Goal: Information Seeking & Learning: Learn about a topic

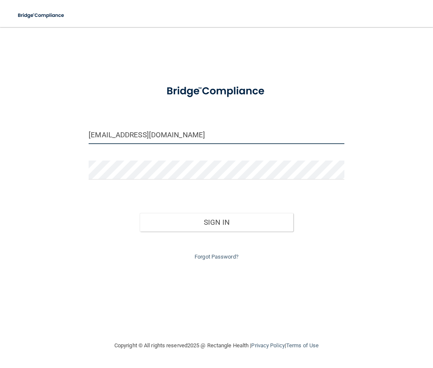
type input "[EMAIL_ADDRESS][DOMAIN_NAME]"
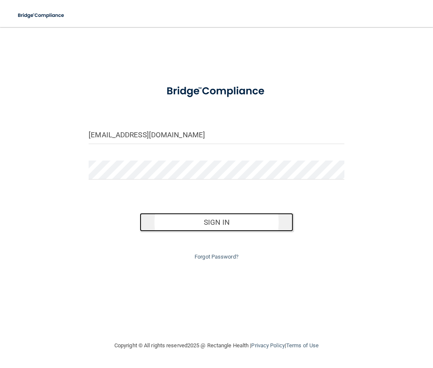
click at [244, 215] on button "Sign In" at bounding box center [216, 222] width 153 height 19
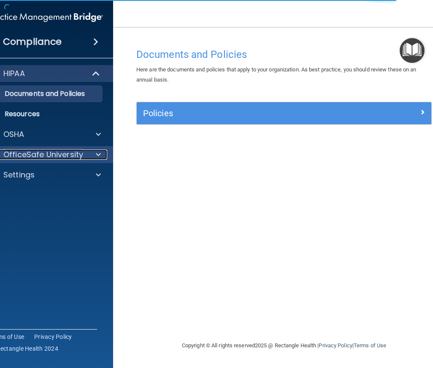
click at [54, 154] on p "OfficeSafe University" at bounding box center [43, 155] width 80 height 10
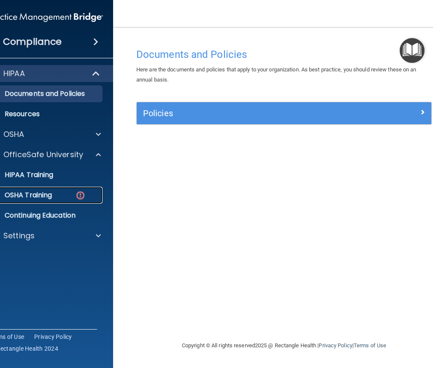
click at [36, 191] on p "OSHA Training" at bounding box center [18, 195] width 68 height 8
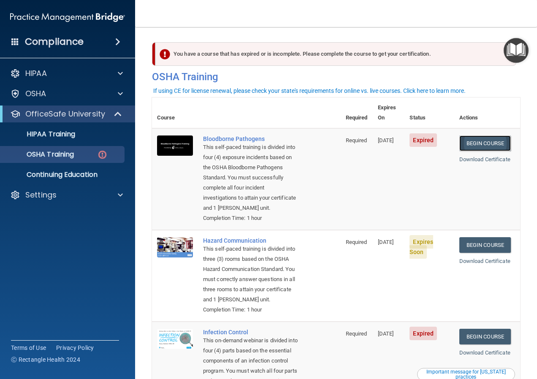
click at [433, 136] on link "Begin Course" at bounding box center [486, 144] width 52 height 16
click at [56, 141] on link "HIPAA Training" at bounding box center [58, 134] width 133 height 17
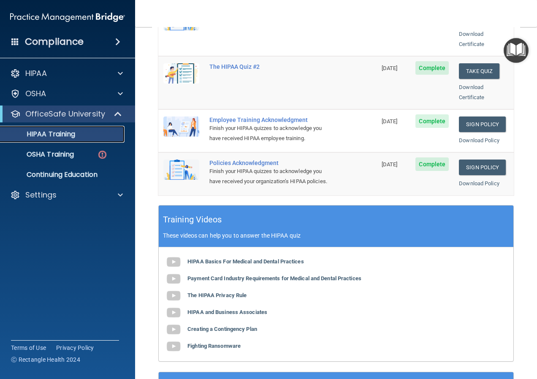
scroll to position [253, 0]
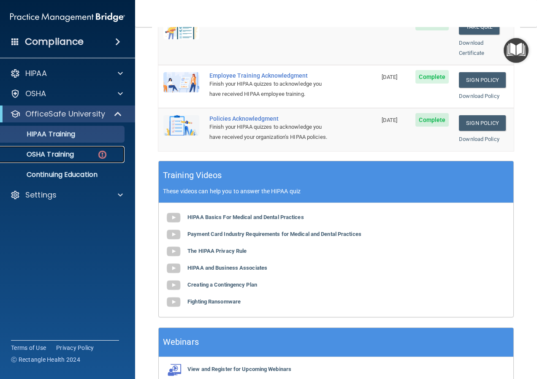
click at [54, 153] on p "OSHA Training" at bounding box center [39, 154] width 68 height 8
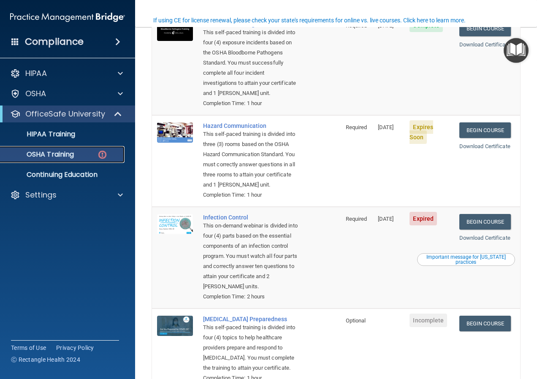
scroll to position [117, 0]
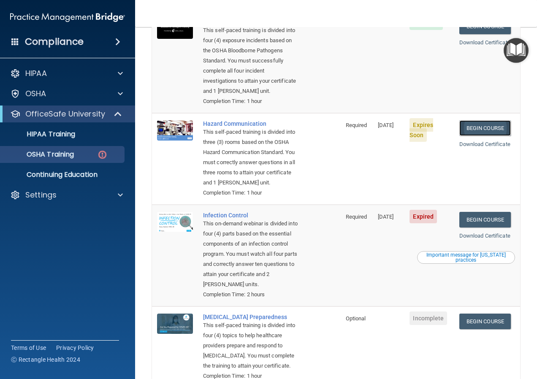
click at [433, 130] on link "Begin Course" at bounding box center [486, 128] width 52 height 16
click at [52, 154] on p "OSHA Training" at bounding box center [39, 154] width 68 height 8
click at [60, 135] on p "HIPAA Training" at bounding box center [40, 134] width 70 height 8
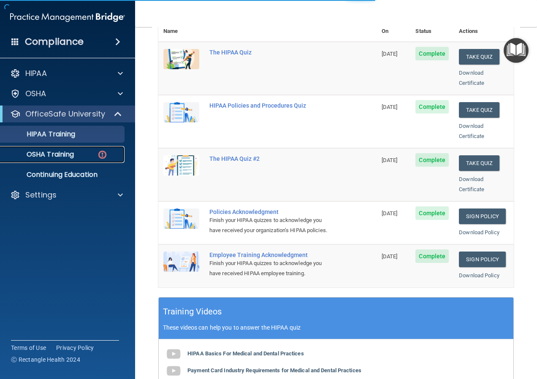
click at [52, 155] on p "OSHA Training" at bounding box center [39, 154] width 68 height 8
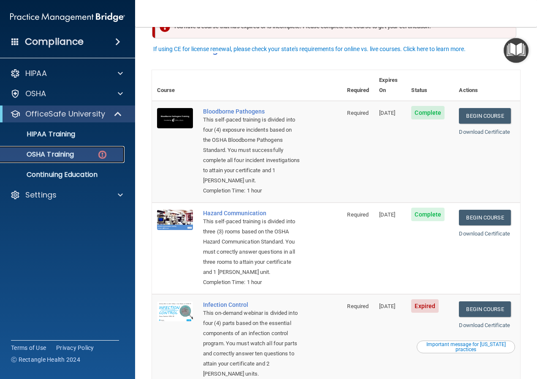
scroll to position [42, 0]
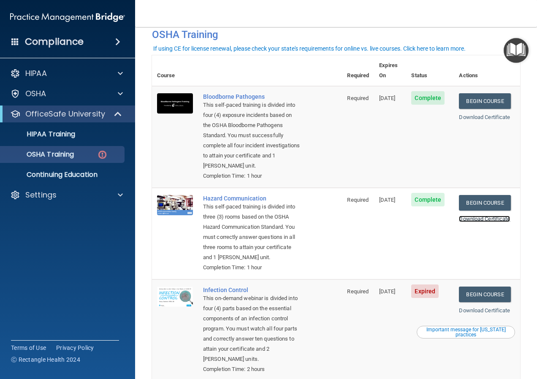
click at [433, 222] on link "Download Certificate" at bounding box center [484, 219] width 51 height 6
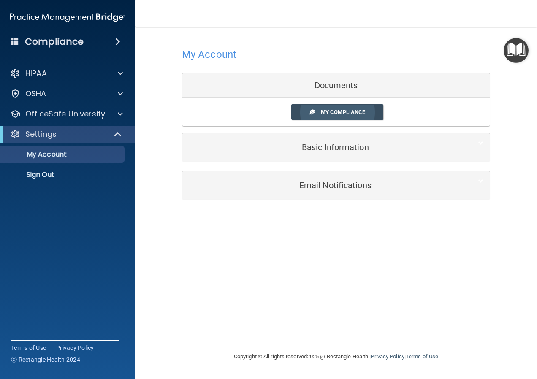
click at [346, 112] on span "My Compliance" at bounding box center [343, 112] width 44 height 6
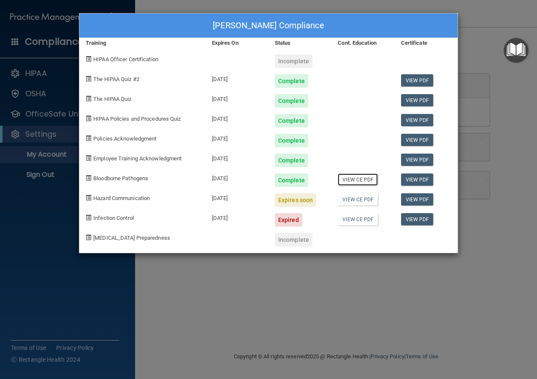
click at [359, 178] on link "View CE PDF" at bounding box center [358, 180] width 40 height 12
